Goal: Find specific page/section: Find specific page/section

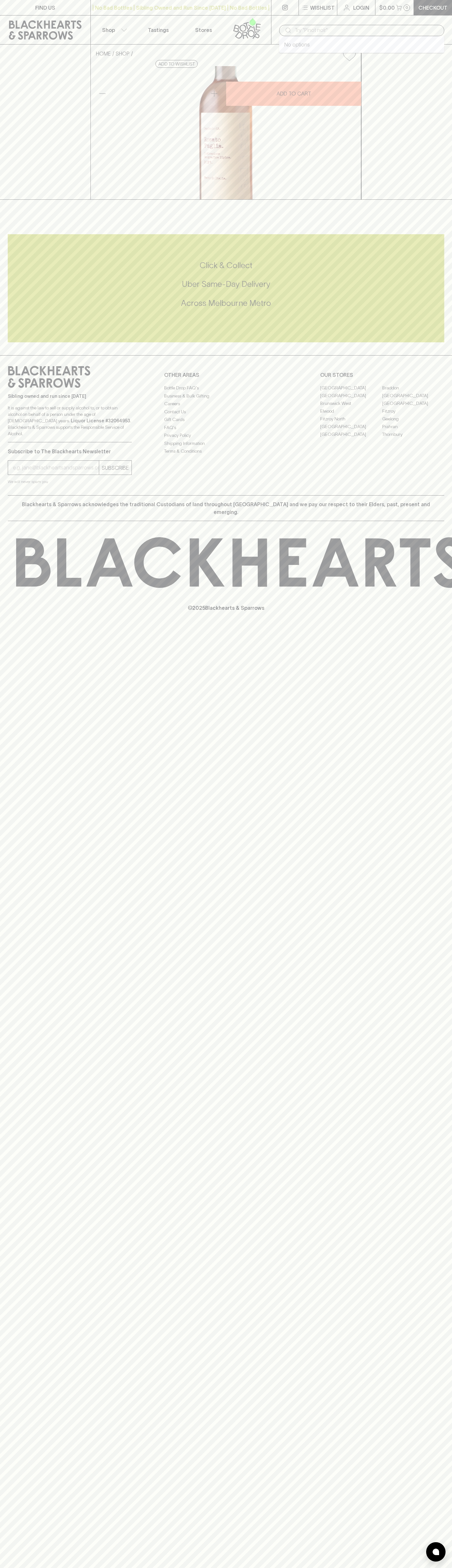
click at [429, 27] on input "text" at bounding box center [366, 30] width 144 height 10
click at [427, 438] on link "Thornbury" at bounding box center [413, 434] width 62 height 8
click at [401, 1567] on html "FIND US | No Bad Bottles | Sibling Owned and Run Since 2006 | No Bad Bottles | …" at bounding box center [226, 784] width 452 height 1568
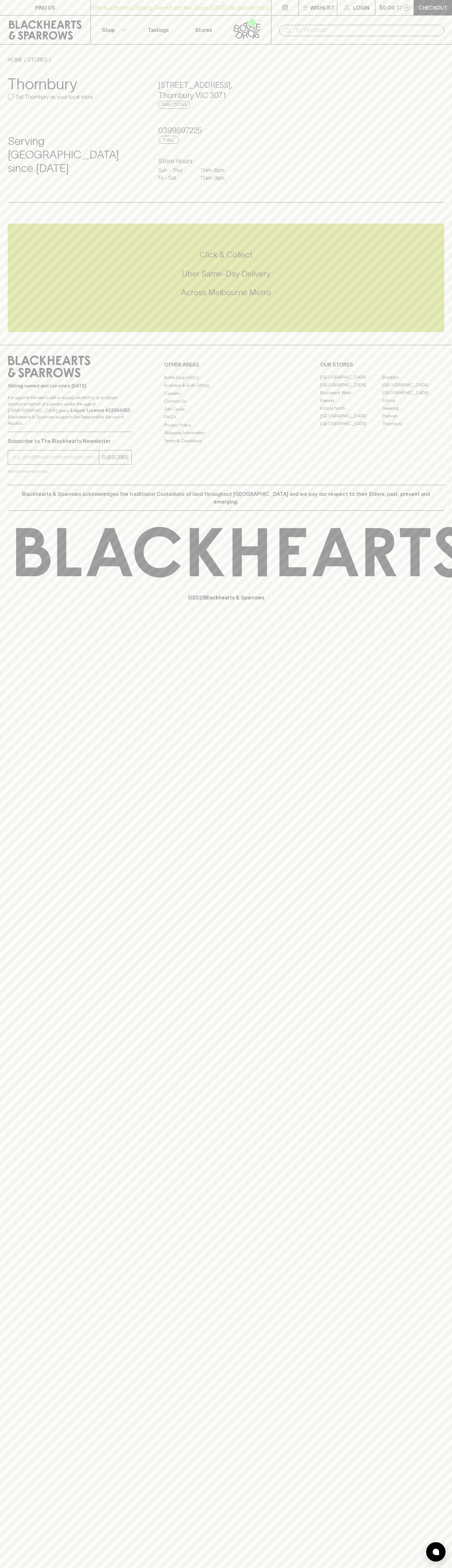
click at [16, 578] on p "© 2025 Blackhearts & Sparrows" at bounding box center [226, 589] width 452 height 24
